Goal: Transaction & Acquisition: Purchase product/service

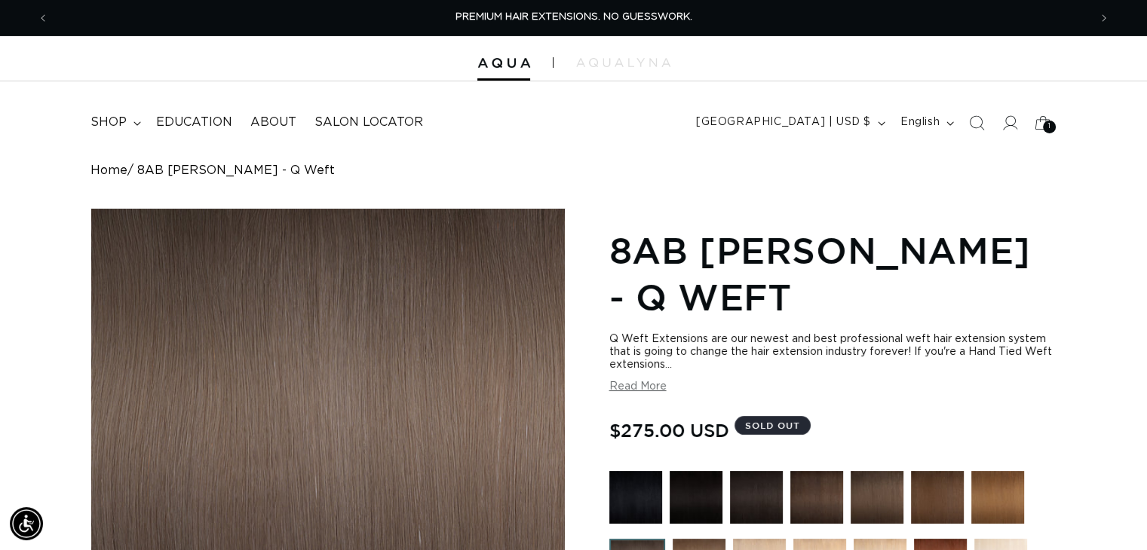
scroll to position [302, 0]
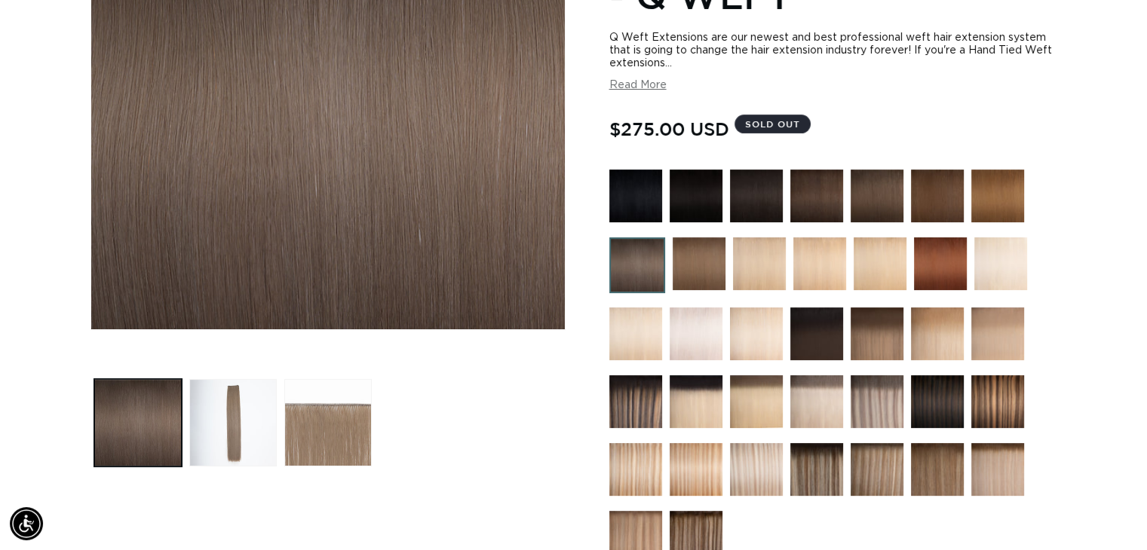
click at [634, 278] on img at bounding box center [637, 265] width 56 height 56
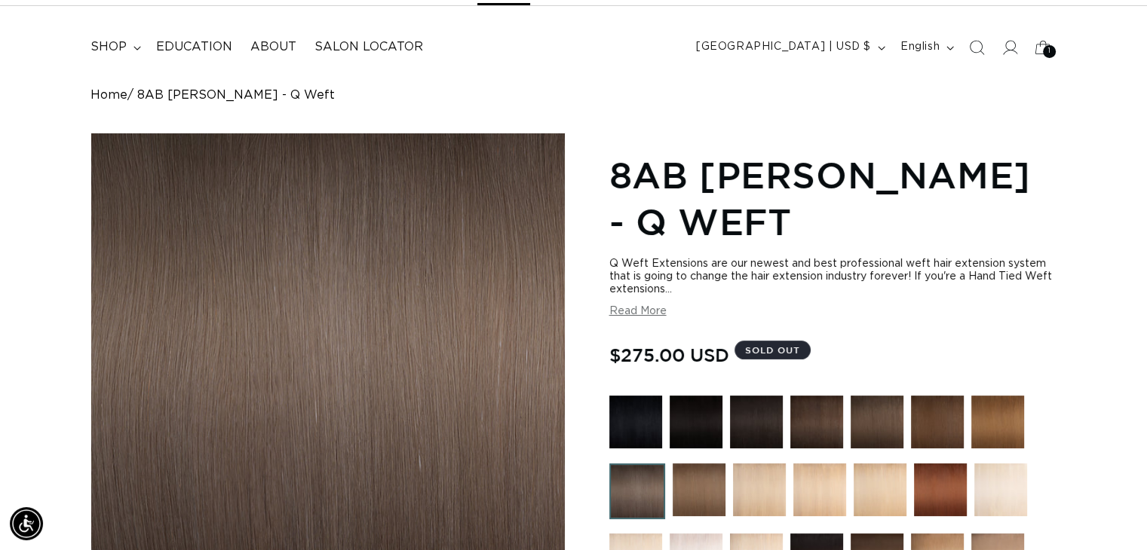
scroll to position [302, 0]
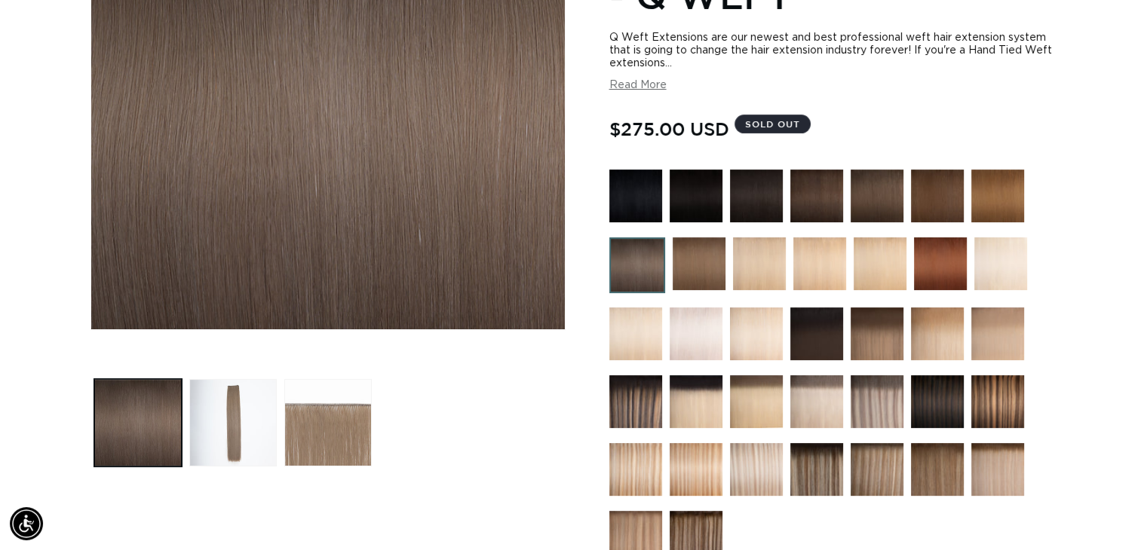
click at [890, 394] on img at bounding box center [876, 401] width 53 height 53
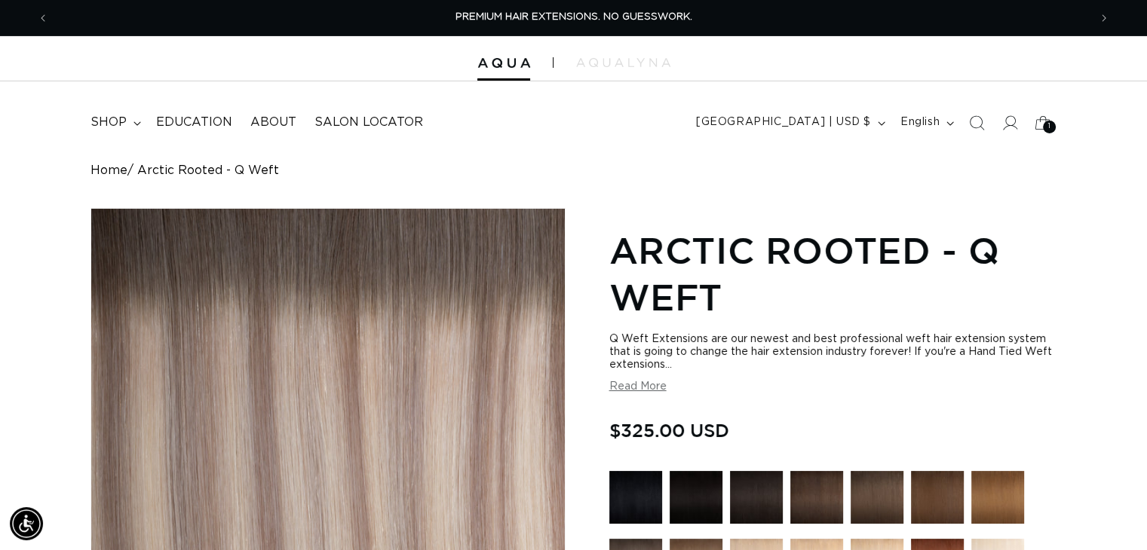
scroll to position [302, 0]
